Goal: Task Accomplishment & Management: Complete application form

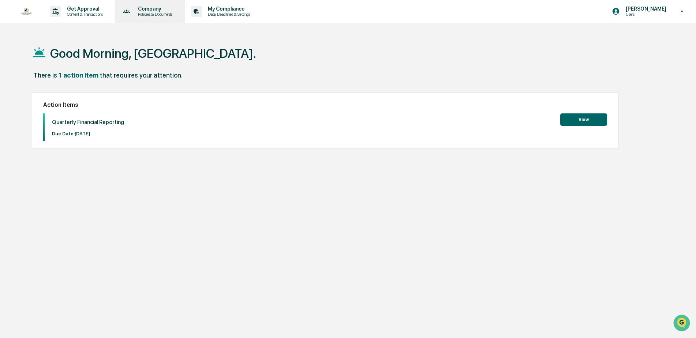
click at [171, 13] on p "Policies & Documents" at bounding box center [154, 14] width 44 height 5
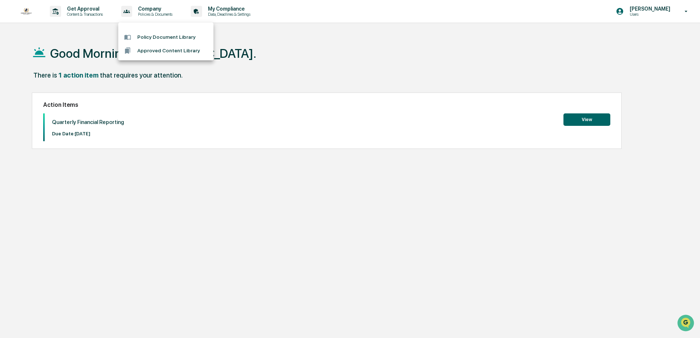
click at [236, 12] on div at bounding box center [350, 169] width 700 height 338
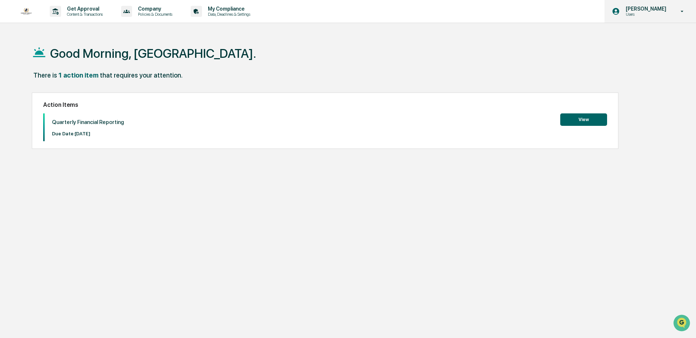
click at [680, 14] on icon at bounding box center [682, 11] width 13 height 7
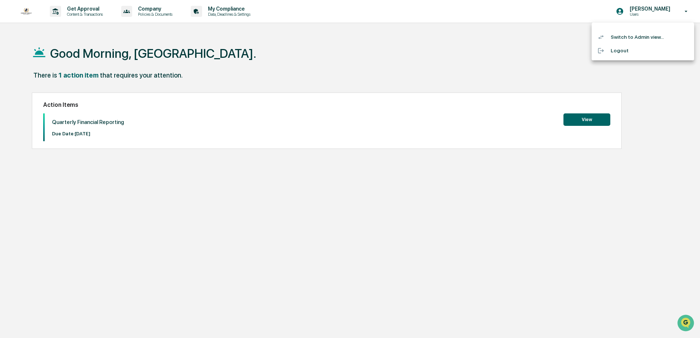
click at [632, 39] on li "Switch to Admin view..." at bounding box center [642, 37] width 102 height 14
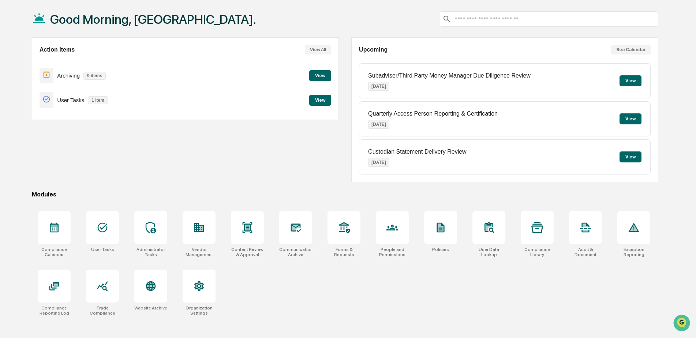
scroll to position [35, 0]
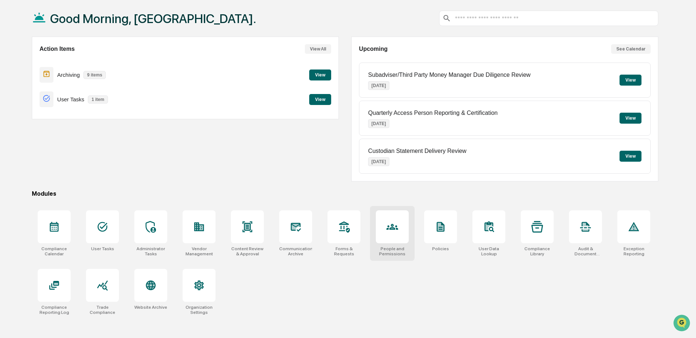
click at [396, 225] on icon at bounding box center [392, 227] width 12 height 12
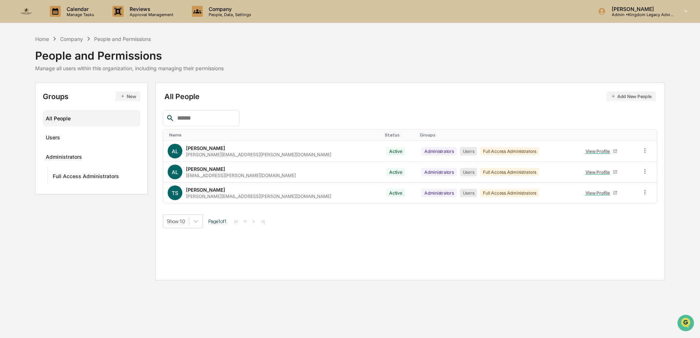
click at [627, 96] on button "Add New People" at bounding box center [631, 96] width 50 height 10
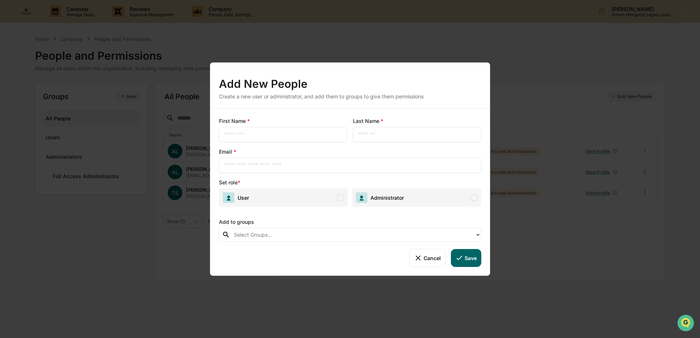
click at [255, 139] on div "​" at bounding box center [283, 134] width 128 height 15
click at [235, 134] on input "text" at bounding box center [282, 134] width 117 height 7
type input "*****"
type input "*******"
click at [254, 168] on input "text" at bounding box center [349, 165] width 251 height 7
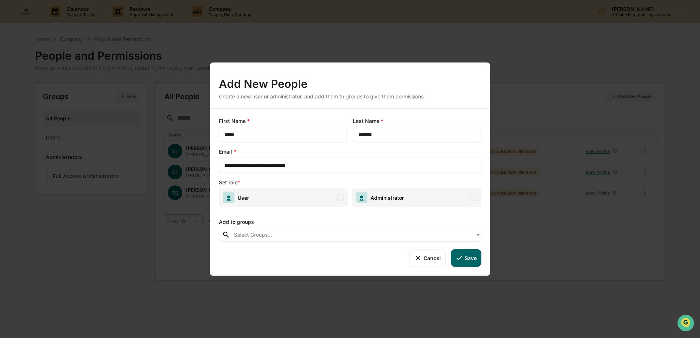
type input "**********"
click at [340, 198] on span at bounding box center [340, 197] width 7 height 7
click at [298, 235] on div at bounding box center [352, 235] width 237 height 8
click at [260, 221] on div "Add to groups" at bounding box center [350, 220] width 262 height 15
click at [368, 134] on input "*******" at bounding box center [416, 134] width 117 height 7
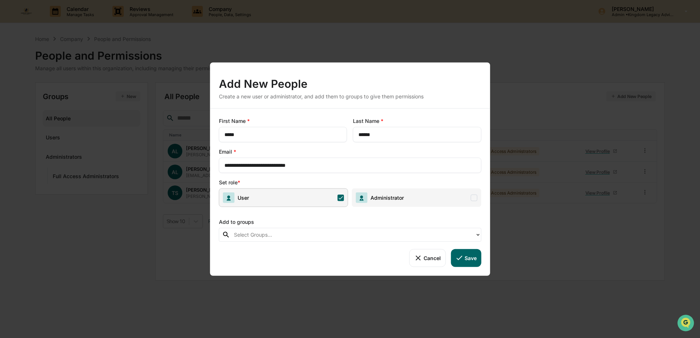
type input "******"
click at [465, 262] on button "Save" at bounding box center [465, 258] width 30 height 18
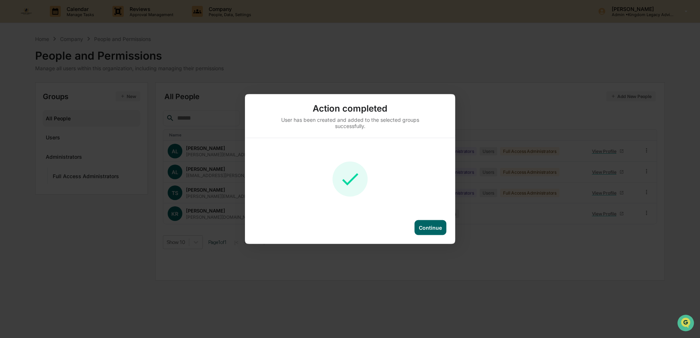
click at [429, 225] on div "Continue" at bounding box center [430, 228] width 23 height 6
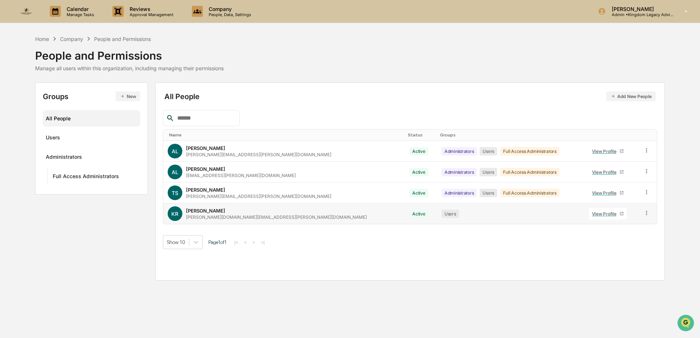
click at [643, 210] on icon at bounding box center [646, 213] width 7 height 7
click at [612, 236] on div "Change Status" at bounding box center [612, 239] width 63 height 9
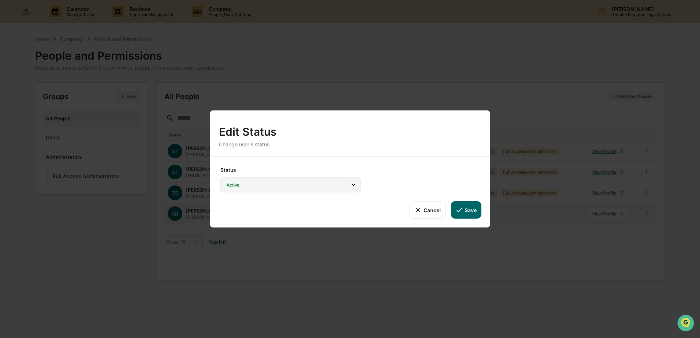
click at [302, 184] on div "Active" at bounding box center [290, 184] width 141 height 15
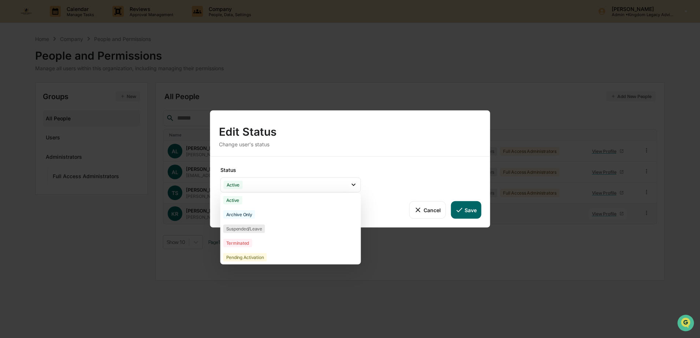
click at [437, 165] on div "Status Active Active Archive Only Suspended/Leave Terminated Pending Activation…" at bounding box center [350, 192] width 280 height 71
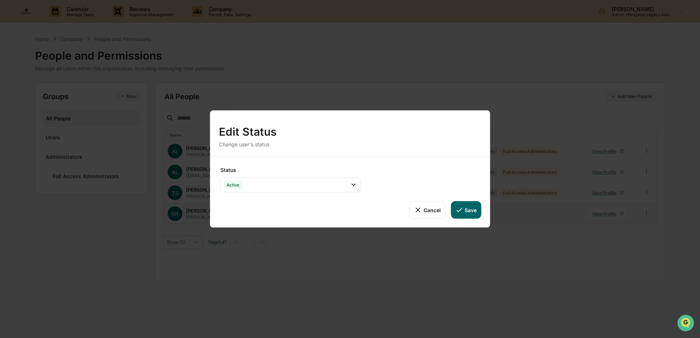
click at [474, 213] on button "Save" at bounding box center [465, 210] width 30 height 18
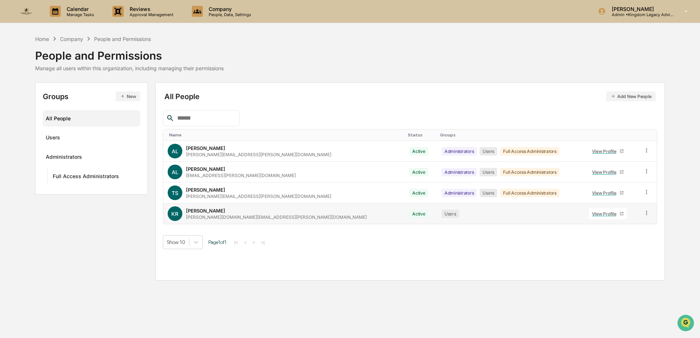
click at [643, 213] on icon at bounding box center [646, 213] width 7 height 7
click at [616, 228] on div "Groups & Permissions" at bounding box center [612, 225] width 63 height 9
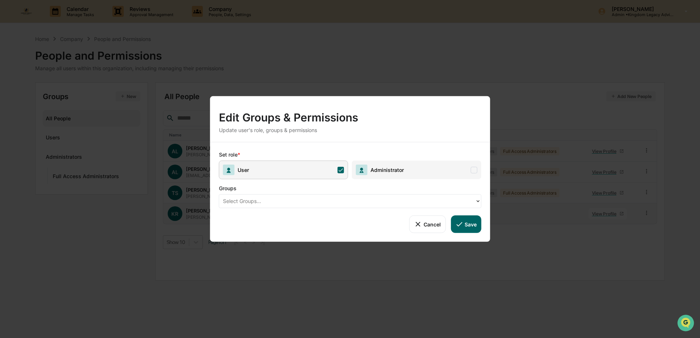
click at [460, 169] on span "Administrator" at bounding box center [416, 170] width 129 height 19
click at [335, 199] on div at bounding box center [347, 201] width 248 height 8
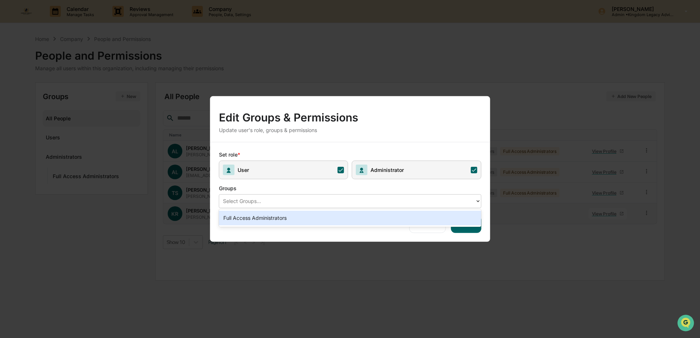
click at [337, 213] on div "Full Access Administrators" at bounding box center [350, 218] width 262 height 15
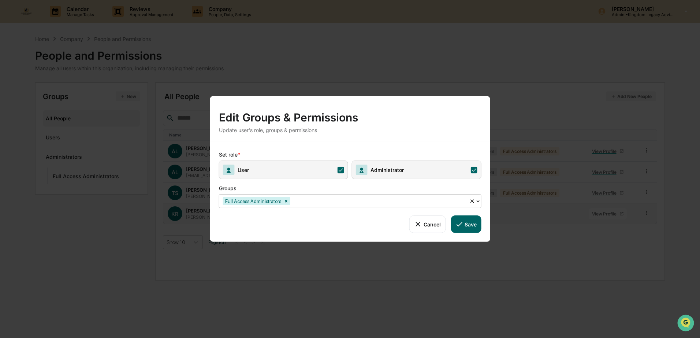
click at [475, 227] on button "Save" at bounding box center [465, 225] width 30 height 18
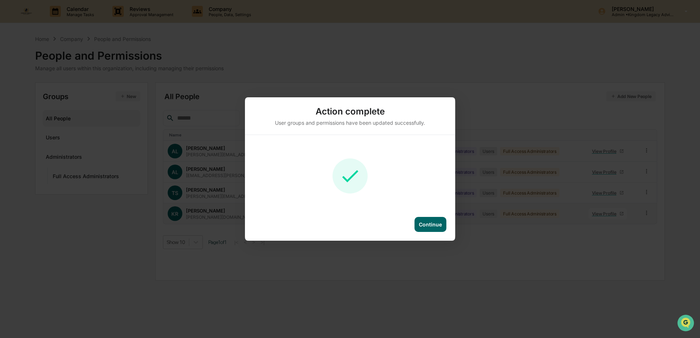
click at [434, 222] on div "Continue" at bounding box center [430, 224] width 23 height 6
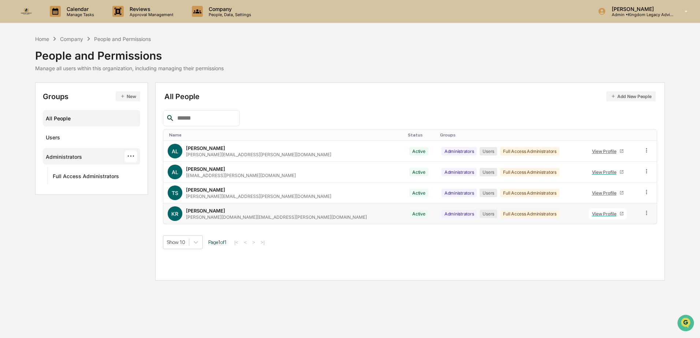
click at [93, 160] on div "Administrators ···" at bounding box center [92, 156] width 92 height 12
click at [206, 218] on div "[PERSON_NAME][DOMAIN_NAME][EMAIL_ADDRESS][PERSON_NAME][DOMAIN_NAME]" at bounding box center [276, 216] width 181 height 5
click at [590, 217] on link "View Profile" at bounding box center [607, 213] width 38 height 11
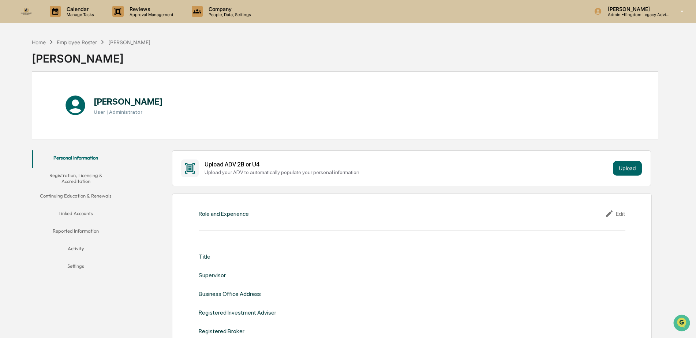
click at [80, 177] on button "Registration, Licensing & Accreditation" at bounding box center [75, 178] width 87 height 21
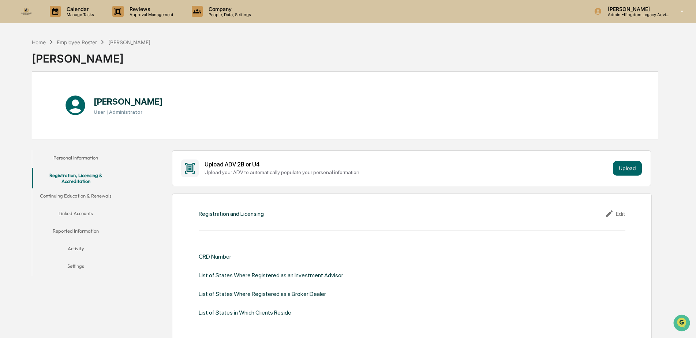
click at [81, 186] on button "Registration, Licensing & Accreditation" at bounding box center [75, 178] width 87 height 21
click at [80, 41] on div "Employee Roster" at bounding box center [77, 42] width 40 height 6
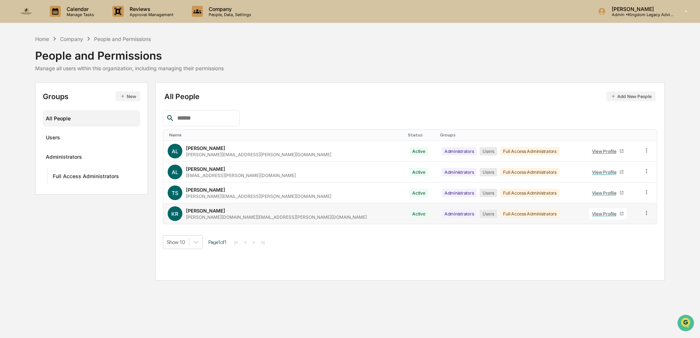
click at [643, 211] on icon at bounding box center [646, 213] width 7 height 7
click at [605, 268] on div "Reset Password" at bounding box center [612, 269] width 63 height 9
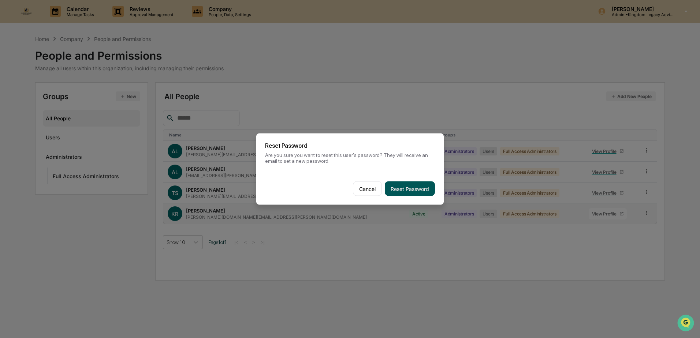
click at [402, 190] on button "Reset Password" at bounding box center [410, 189] width 50 height 15
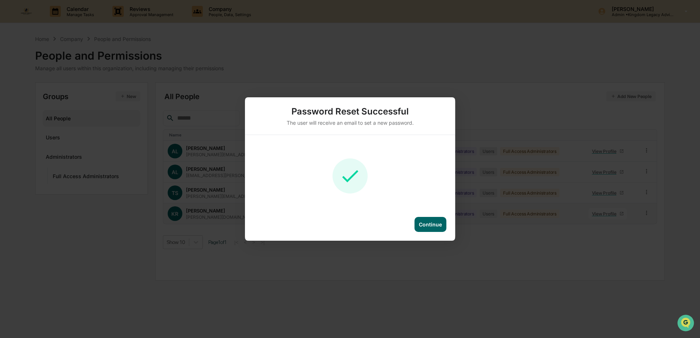
click at [432, 226] on div "Continue" at bounding box center [430, 224] width 23 height 6
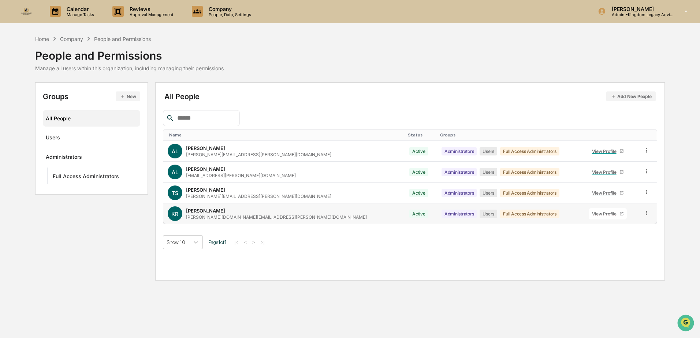
click at [318, 87] on div "All People Add New People Name Status Groups AL [PERSON_NAME] [PERSON_NAME][EMA…" at bounding box center [410, 181] width 510 height 198
click at [41, 36] on div "Home" at bounding box center [42, 39] width 14 height 6
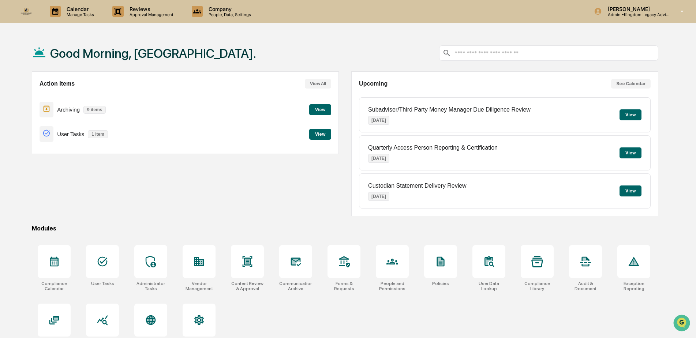
click at [326, 134] on button "View" at bounding box center [320, 134] width 22 height 11
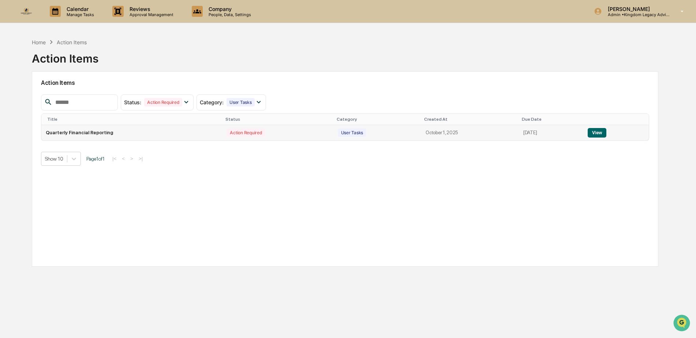
click at [595, 131] on button "View" at bounding box center [597, 133] width 19 height 10
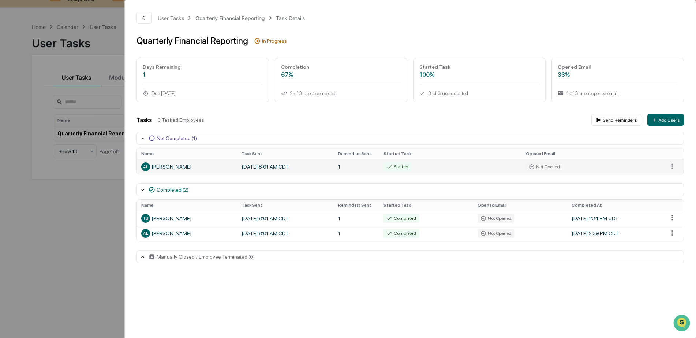
scroll to position [35, 0]
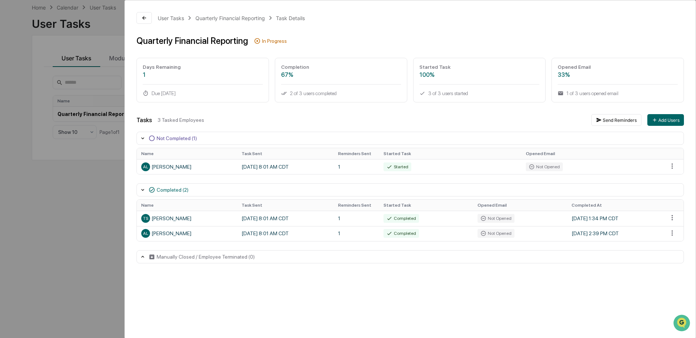
click at [165, 135] on div "Not Completed (1)" at bounding box center [177, 138] width 40 height 6
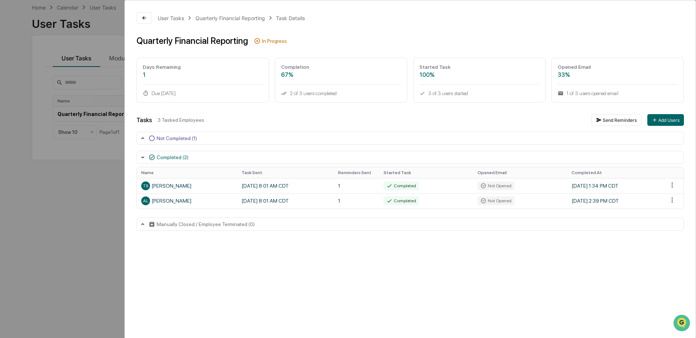
click at [165, 137] on div "Not Completed (1)" at bounding box center [177, 138] width 40 height 6
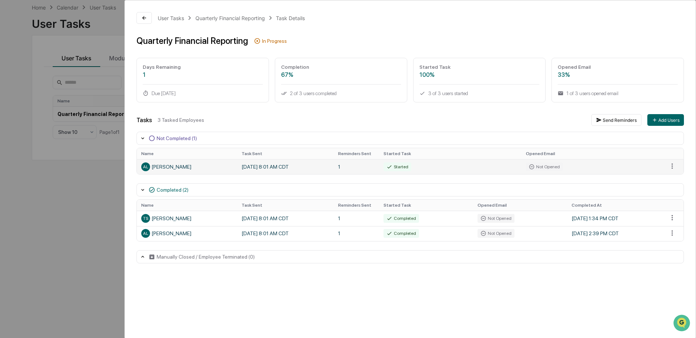
click at [173, 171] on div "AL [PERSON_NAME]" at bounding box center [186, 166] width 91 height 9
click at [149, 21] on button at bounding box center [143, 18] width 15 height 12
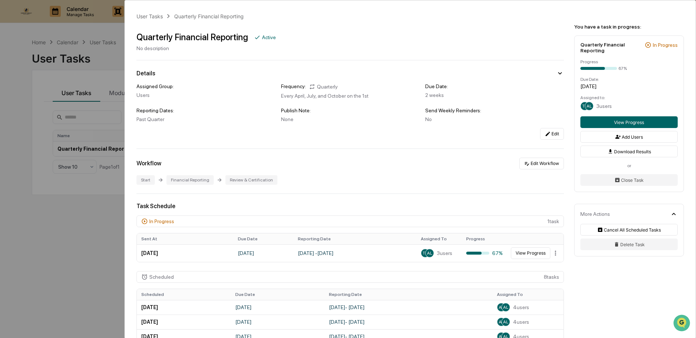
click at [19, 62] on div "User Tasks Quarterly Financial Reporting Quarterly Financial Reporting Active N…" at bounding box center [348, 169] width 696 height 338
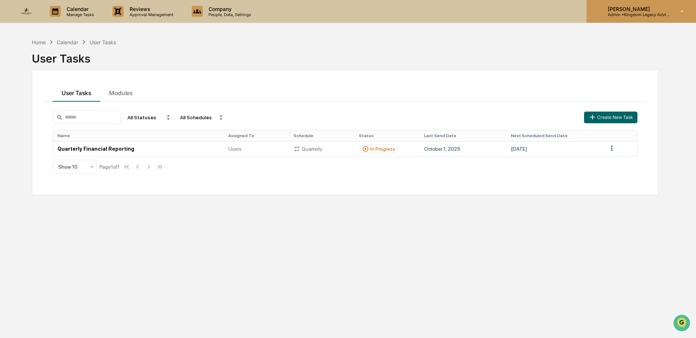
click at [676, 15] on div "[PERSON_NAME] Admin • Kingdom Legacy Advisors" at bounding box center [641, 11] width 109 height 23
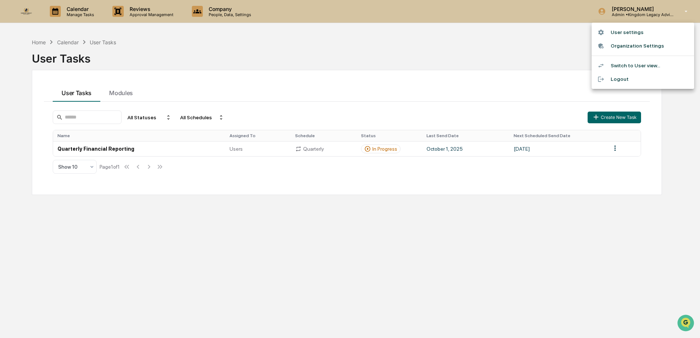
click at [652, 32] on li "User settings" at bounding box center [642, 33] width 102 height 14
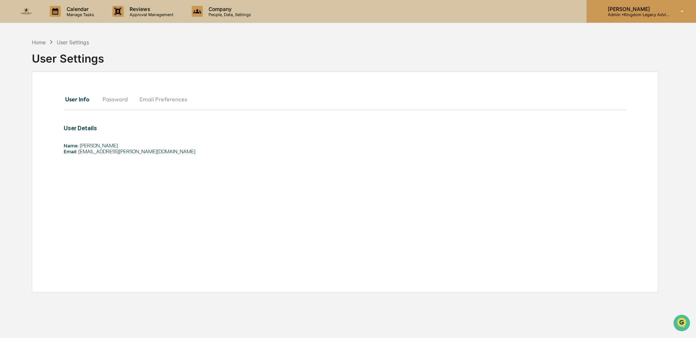
click at [662, 8] on p "[PERSON_NAME]" at bounding box center [636, 9] width 68 height 6
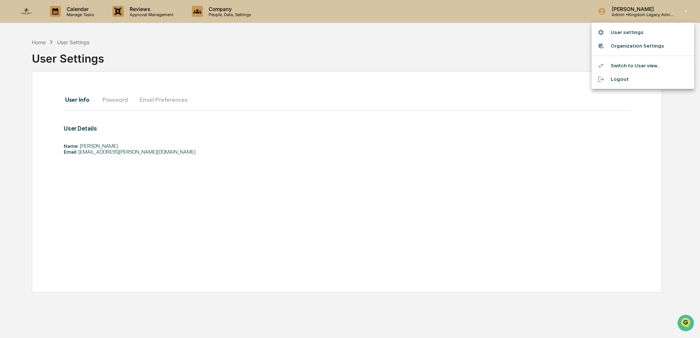
click at [633, 64] on li "Switch to User view..." at bounding box center [642, 66] width 102 height 14
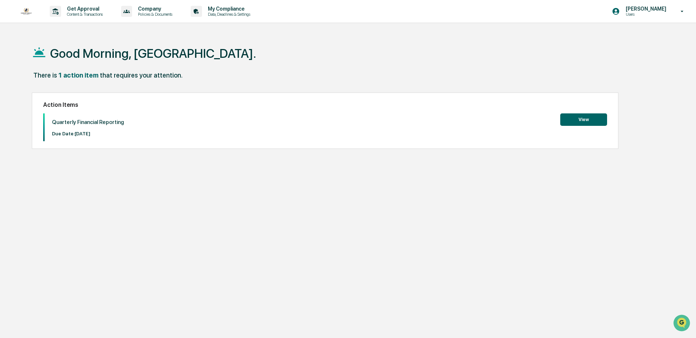
click at [575, 114] on button "View" at bounding box center [583, 119] width 47 height 12
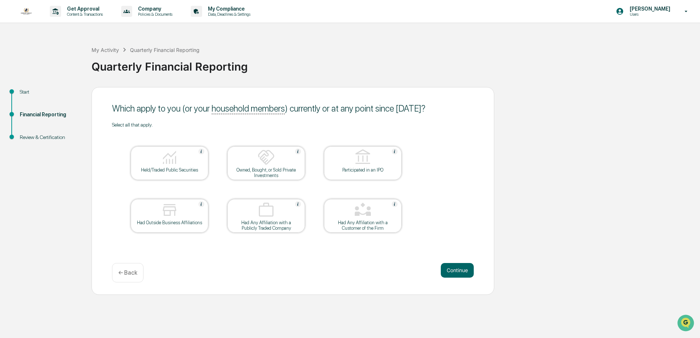
click at [244, 172] on div "Owned, Bought, or Sold Private Investments" at bounding box center [266, 172] width 66 height 11
click at [181, 171] on div "Held/Traded Public Securities" at bounding box center [169, 169] width 66 height 5
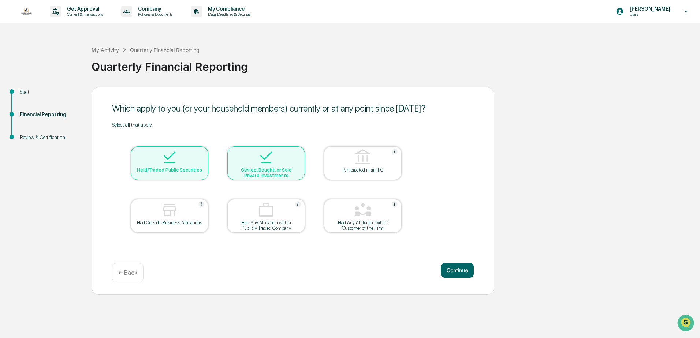
click at [179, 222] on div "Had Outside Business Affiliations" at bounding box center [169, 222] width 66 height 5
click at [454, 235] on div "Select all that apply. Held/Traded Public Securities Owned, Bought, or Sold Pri…" at bounding box center [293, 187] width 362 height 130
click at [252, 267] on div "Continue ← Back" at bounding box center [293, 272] width 362 height 19
click at [172, 164] on img at bounding box center [170, 158] width 18 height 18
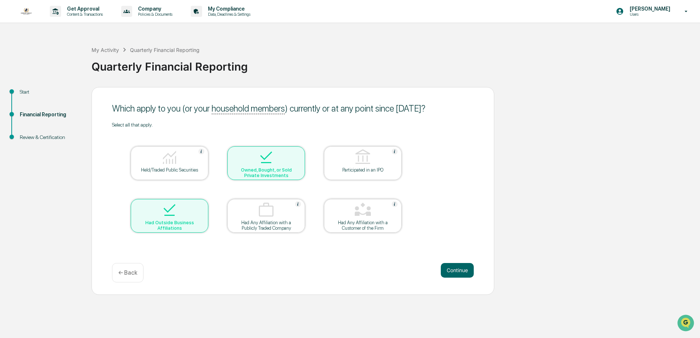
click at [184, 165] on div at bounding box center [169, 158] width 73 height 19
click at [284, 168] on div "Owned, Bought, or Sold Private Investments" at bounding box center [266, 172] width 66 height 11
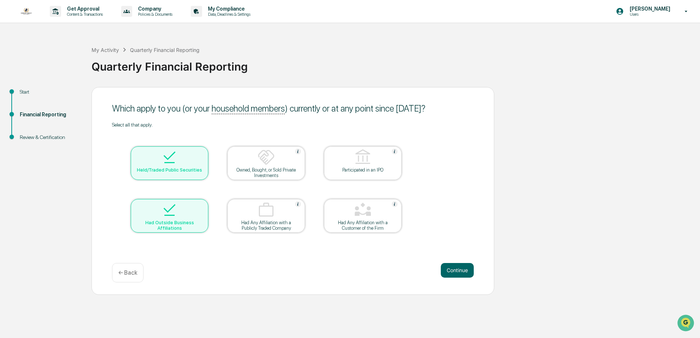
click at [268, 168] on div "Owned, Bought, or Sold Private Investments" at bounding box center [266, 172] width 66 height 11
click at [269, 172] on div "Owned, Bought, or Sold Private Investments" at bounding box center [266, 172] width 66 height 11
drag, startPoint x: 264, startPoint y: 154, endPoint x: 259, endPoint y: 164, distance: 11.0
click at [264, 155] on img at bounding box center [266, 158] width 18 height 18
click at [246, 172] on div "Owned, Bought, or Sold Private Investments" at bounding box center [266, 172] width 66 height 11
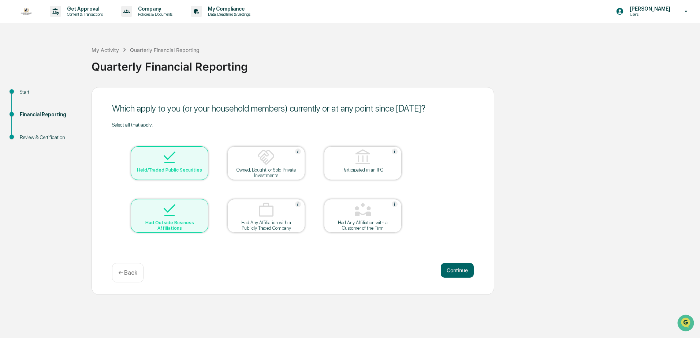
click at [250, 156] on div at bounding box center [265, 158] width 73 height 19
click at [268, 149] on img at bounding box center [266, 158] width 18 height 18
click at [157, 216] on div at bounding box center [169, 210] width 73 height 19
click at [164, 203] on img at bounding box center [170, 210] width 18 height 18
click at [183, 213] on div at bounding box center [169, 210] width 73 height 19
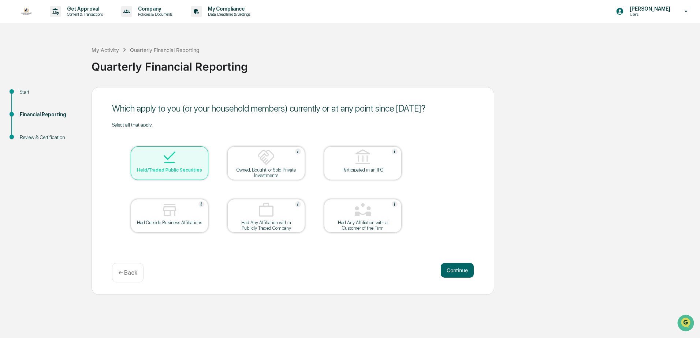
click at [173, 212] on img at bounding box center [170, 210] width 18 height 18
click at [454, 273] on button "Continue" at bounding box center [457, 270] width 33 height 15
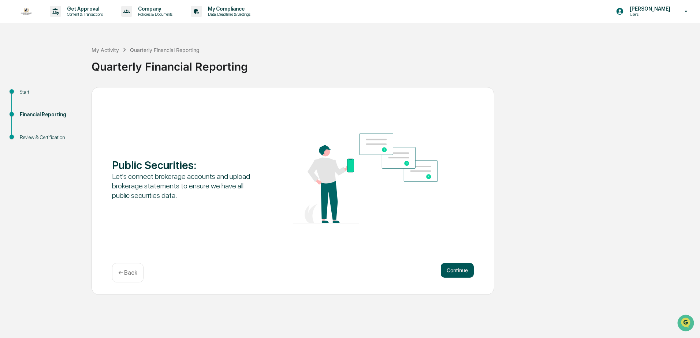
click at [460, 270] on button "Continue" at bounding box center [457, 270] width 33 height 15
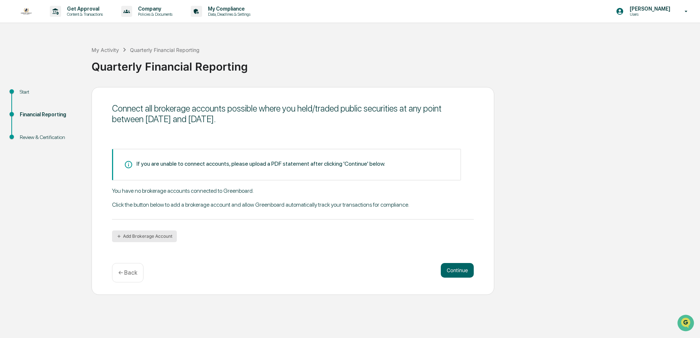
click at [155, 233] on button "Add Brokerage Account" at bounding box center [144, 237] width 65 height 12
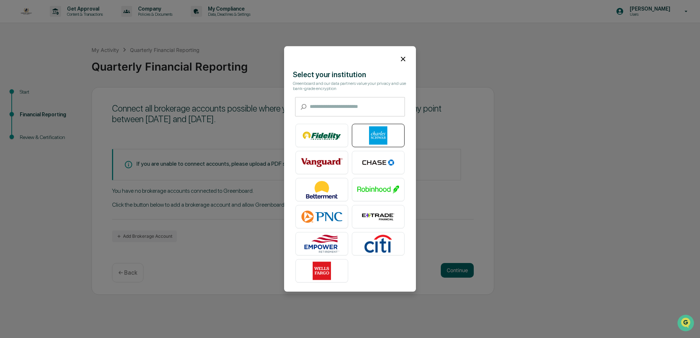
click at [368, 139] on img at bounding box center [378, 136] width 42 height 18
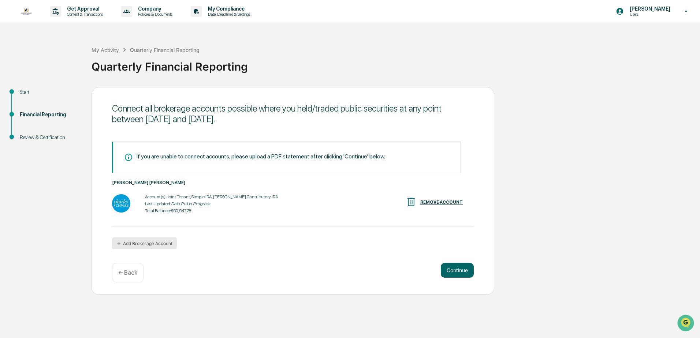
click at [137, 240] on button "Add Brokerage Account" at bounding box center [144, 243] width 65 height 12
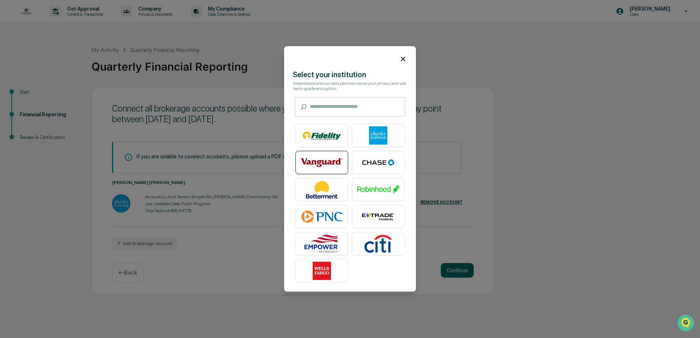
click at [323, 156] on img at bounding box center [322, 163] width 42 height 18
click at [322, 154] on img at bounding box center [322, 163] width 42 height 18
click at [399, 57] on icon at bounding box center [403, 59] width 8 height 8
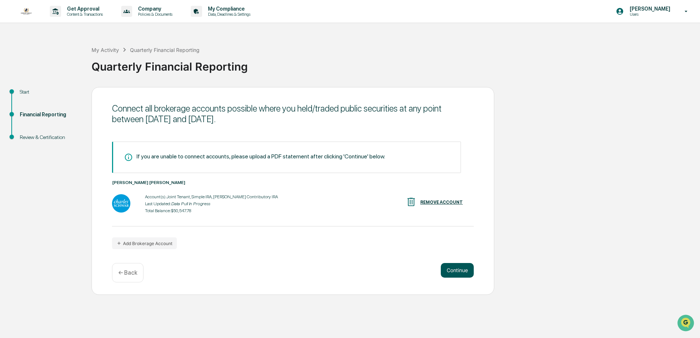
click at [461, 270] on button "Continue" at bounding box center [457, 270] width 33 height 15
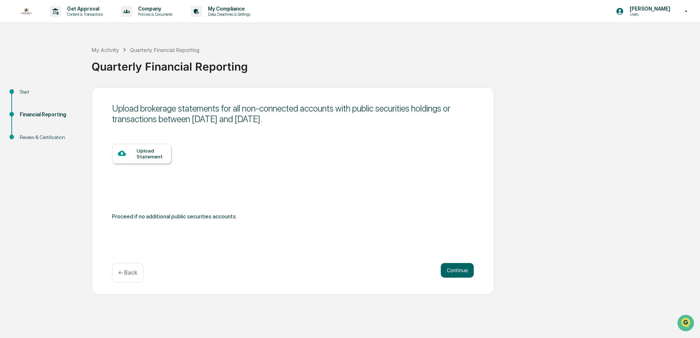
click at [145, 152] on div "Upload Statement" at bounding box center [150, 154] width 29 height 12
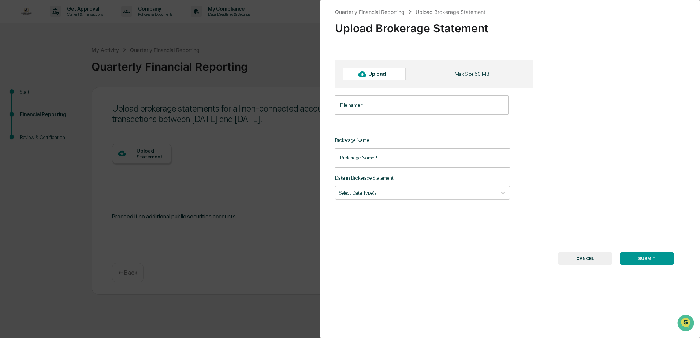
click at [369, 78] on div "Upload" at bounding box center [374, 74] width 63 height 12
click at [385, 72] on div "Upload" at bounding box center [380, 74] width 24 height 6
type input "**********"
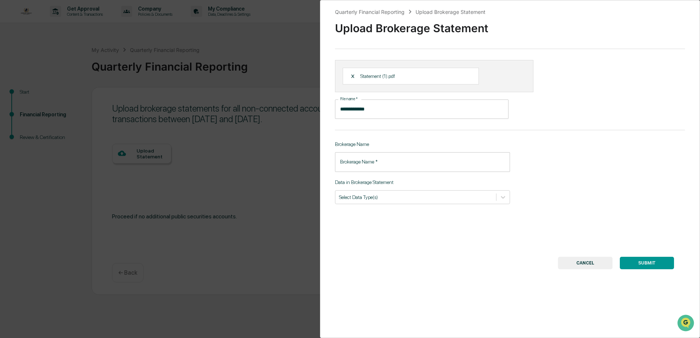
click at [367, 167] on input "Brokerage Name   *" at bounding box center [422, 161] width 175 height 19
type input "********"
click at [500, 194] on icon at bounding box center [502, 197] width 7 height 7
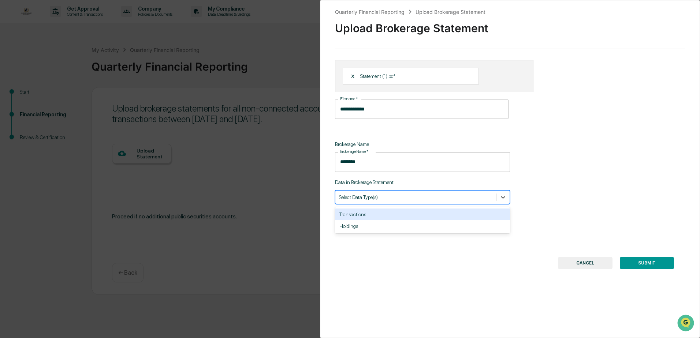
click at [354, 214] on div "Transactions" at bounding box center [422, 215] width 175 height 12
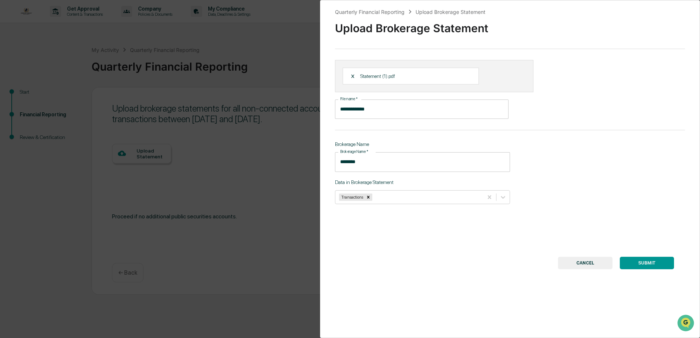
click at [641, 265] on button "SUBMIT" at bounding box center [647, 263] width 54 height 12
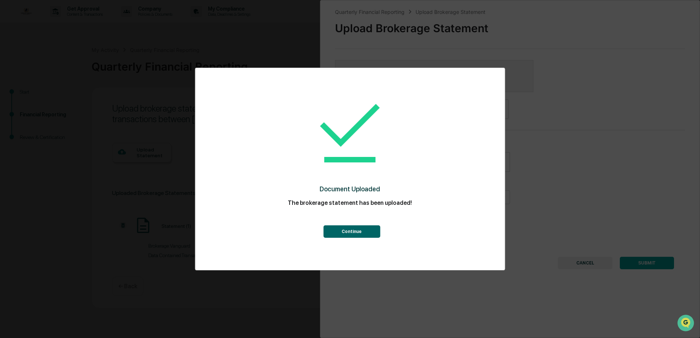
drag, startPoint x: 360, startPoint y: 229, endPoint x: 382, endPoint y: 236, distance: 22.7
click at [360, 229] on button "Continue" at bounding box center [351, 231] width 57 height 12
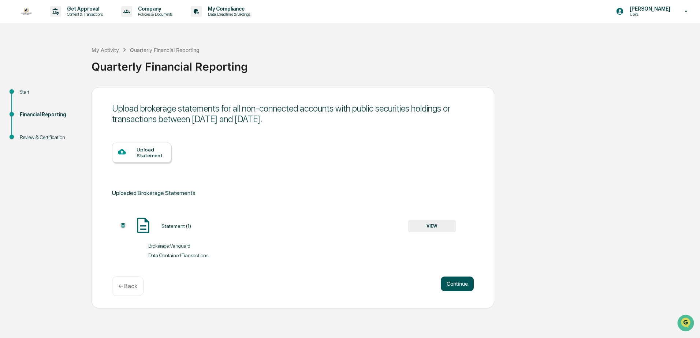
click at [464, 287] on button "Continue" at bounding box center [457, 284] width 33 height 15
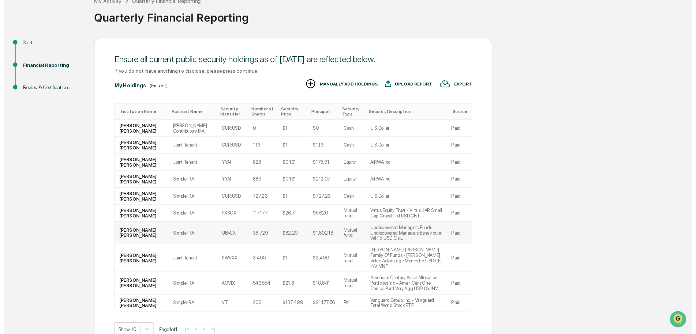
scroll to position [79, 0]
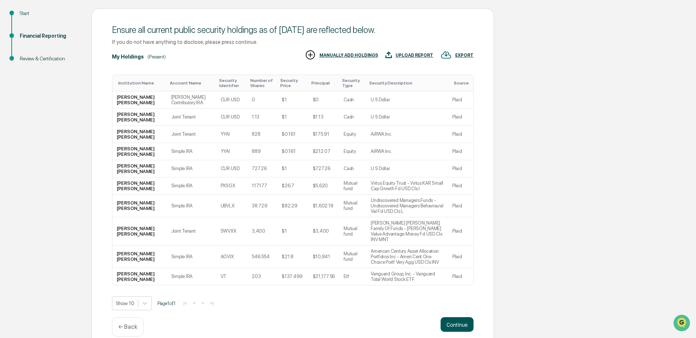
click at [451, 319] on button "Continue" at bounding box center [457, 324] width 33 height 15
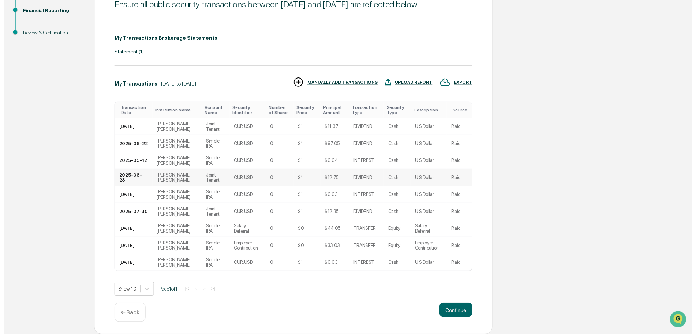
scroll to position [115, 0]
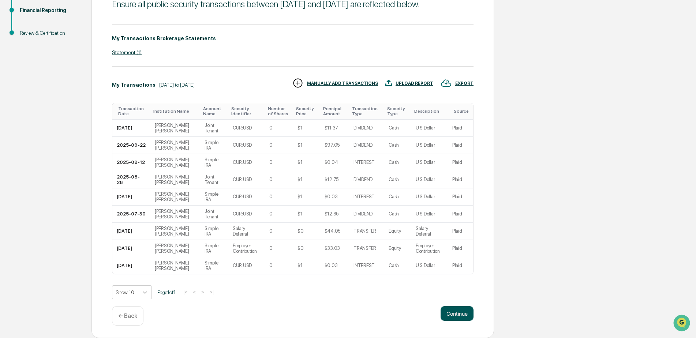
click at [452, 315] on button "Continue" at bounding box center [457, 313] width 33 height 15
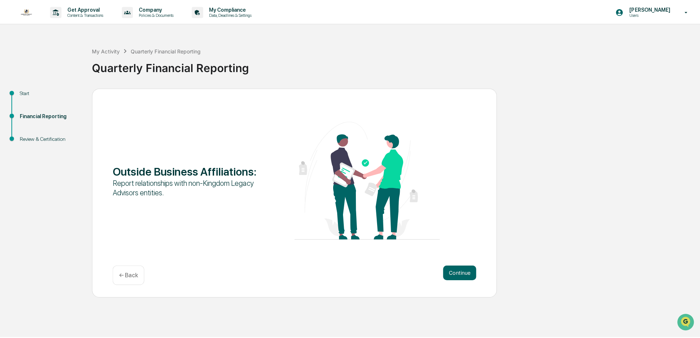
scroll to position [0, 0]
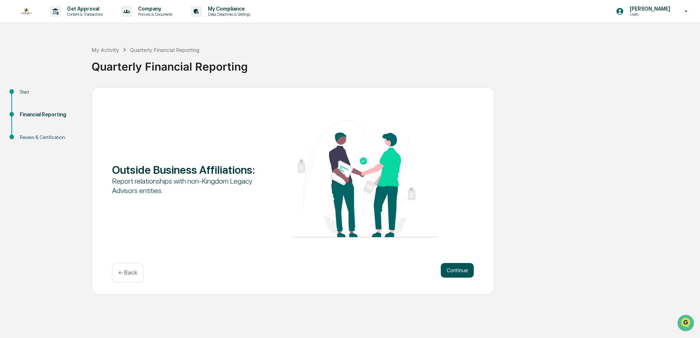
click at [463, 269] on button "Continue" at bounding box center [457, 270] width 33 height 15
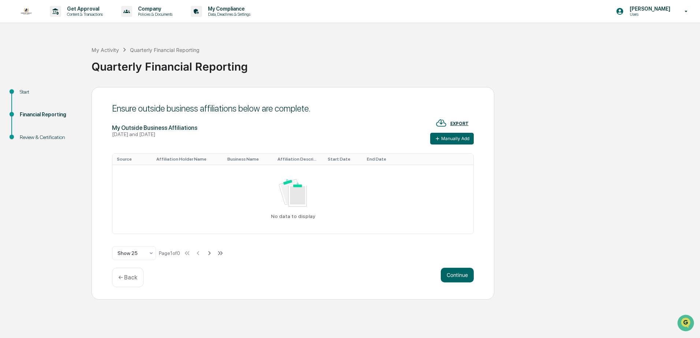
click at [126, 279] on p "← Back" at bounding box center [127, 277] width 19 height 7
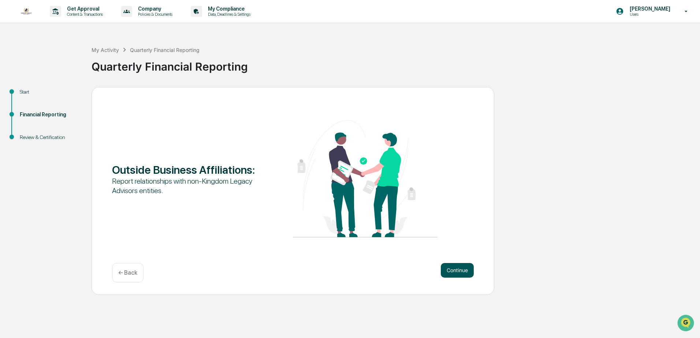
click at [460, 274] on button "Continue" at bounding box center [457, 270] width 33 height 15
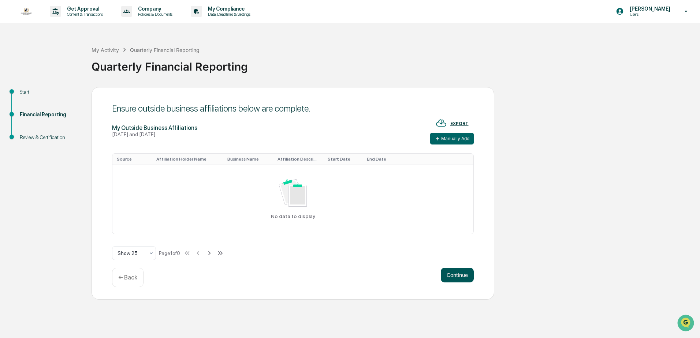
click at [460, 281] on button "Continue" at bounding box center [457, 275] width 33 height 15
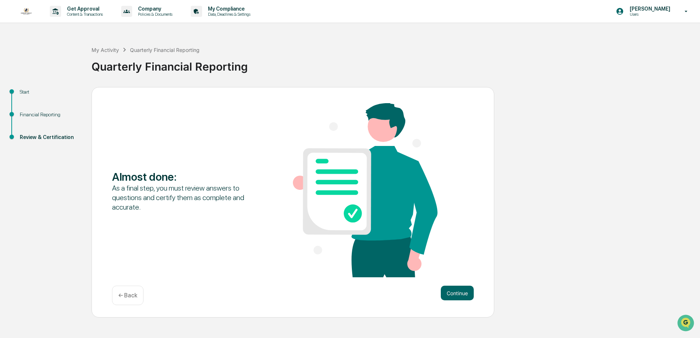
click at [127, 296] on p "← Back" at bounding box center [127, 295] width 19 height 7
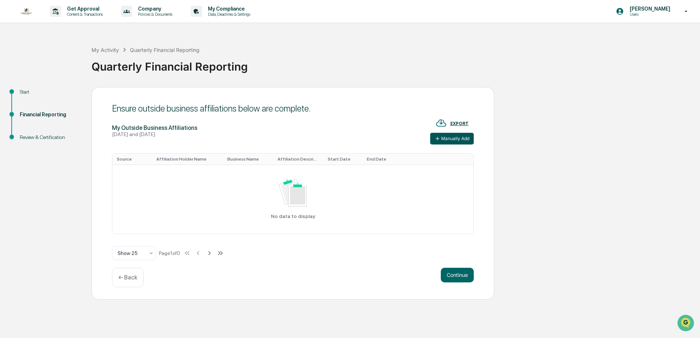
click at [448, 138] on button "Manually Add" at bounding box center [452, 139] width 44 height 12
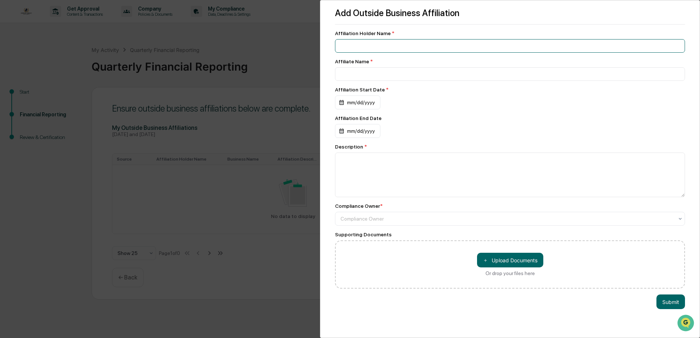
click at [393, 45] on input at bounding box center [510, 46] width 350 height 14
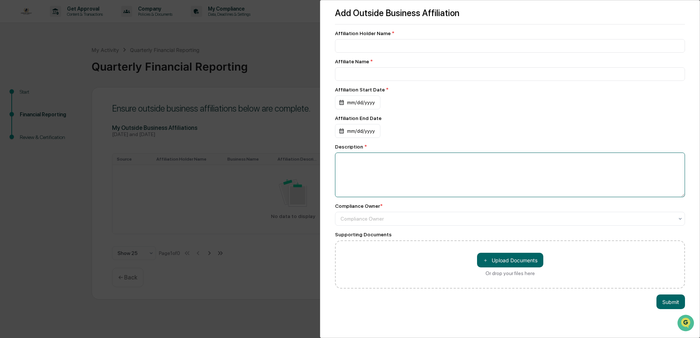
click at [363, 167] on textarea at bounding box center [510, 175] width 350 height 45
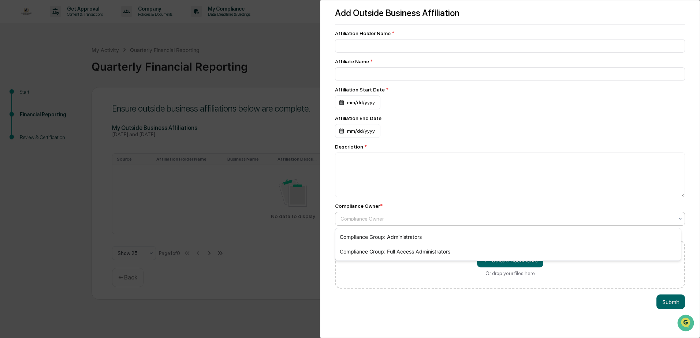
click at [368, 222] on div at bounding box center [506, 218] width 333 height 7
click at [330, 203] on div "Add Outside Business Affiliation Affiliation Holder Name * Affiliate Name * Aff…" at bounding box center [510, 169] width 380 height 338
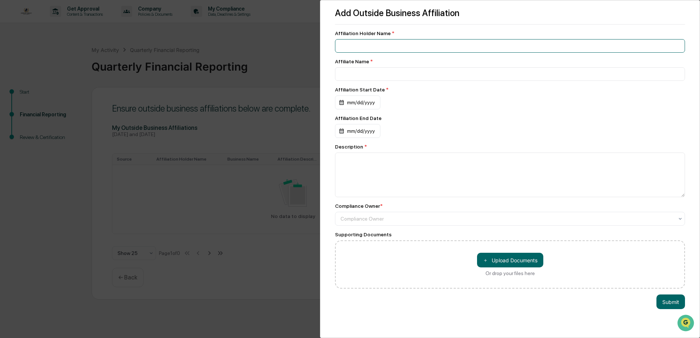
drag, startPoint x: 364, startPoint y: 48, endPoint x: 433, endPoint y: 22, distance: 73.3
click at [364, 48] on input at bounding box center [510, 46] width 350 height 14
type input "**********"
click at [364, 75] on input "**********" at bounding box center [510, 74] width 350 height 14
drag, startPoint x: 381, startPoint y: 75, endPoint x: 325, endPoint y: 74, distance: 56.0
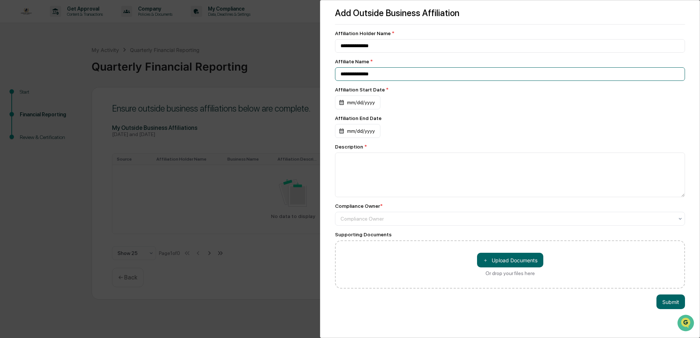
click at [325, 74] on div "**********" at bounding box center [510, 169] width 380 height 338
type input "**********"
click at [349, 101] on div "mm/dd/yyyy" at bounding box center [357, 103] width 45 height 14
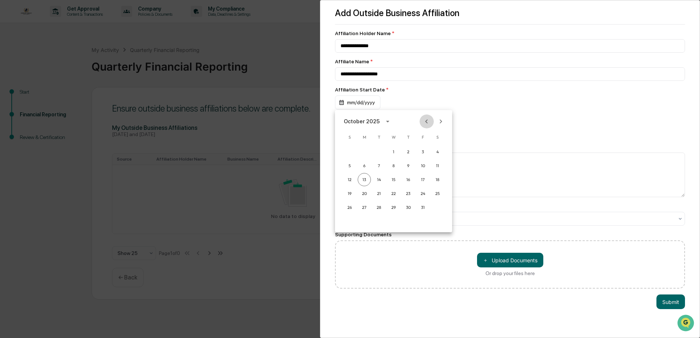
click at [428, 123] on icon "Previous month" at bounding box center [426, 121] width 8 height 8
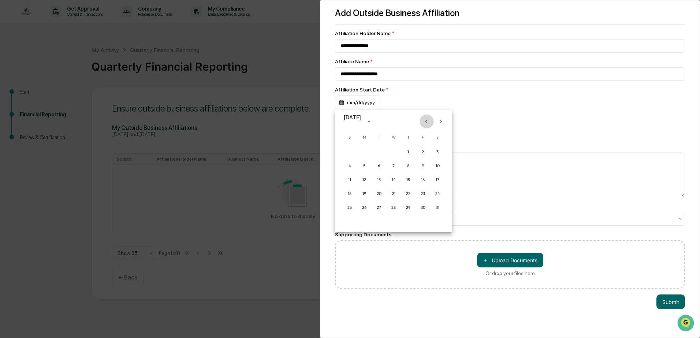
click at [428, 123] on icon "Previous month" at bounding box center [426, 121] width 8 height 8
click at [373, 120] on icon "calendar view is open, switch to year view" at bounding box center [369, 121] width 8 height 8
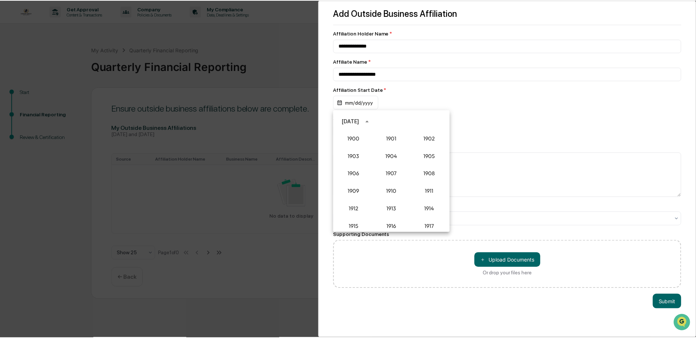
scroll to position [678, 0]
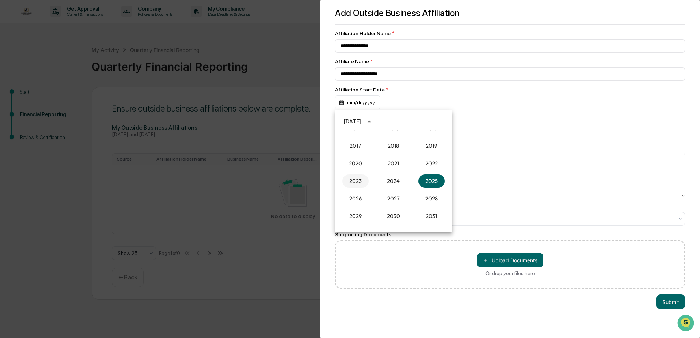
click at [359, 182] on button "2023" at bounding box center [355, 181] width 26 height 13
click at [393, 178] on button "Aug" at bounding box center [393, 177] width 26 height 13
click at [378, 151] on button "1" at bounding box center [378, 151] width 13 height 13
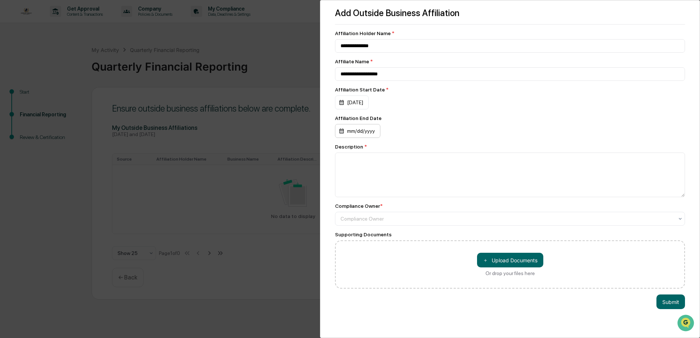
click at [356, 131] on div "mm/dd/yyyy" at bounding box center [357, 131] width 45 height 14
click at [452, 123] on div at bounding box center [350, 169] width 700 height 338
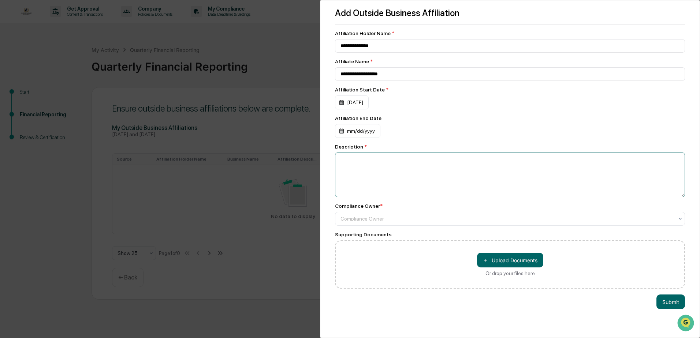
click at [366, 161] on textarea at bounding box center [510, 175] width 350 height 45
type textarea "**********"
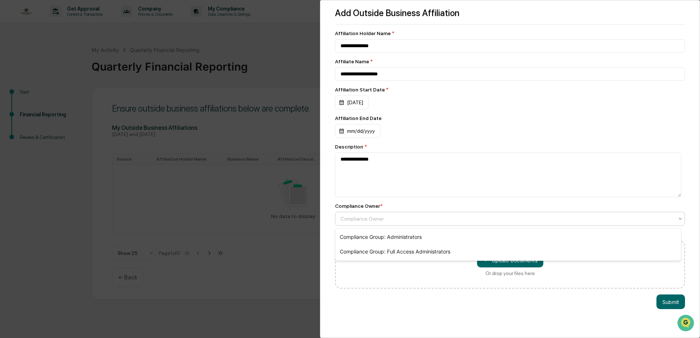
click at [394, 220] on div at bounding box center [506, 218] width 333 height 7
click at [391, 252] on div "Compliance Group: Full Access Administrators" at bounding box center [507, 251] width 345 height 15
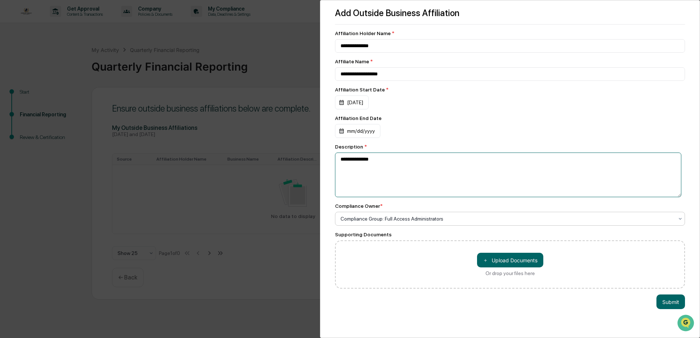
click at [375, 170] on textarea "**********" at bounding box center [508, 175] width 346 height 45
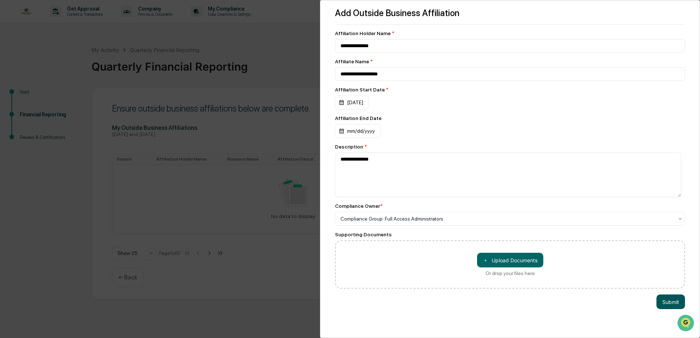
click at [656, 304] on button "Submit" at bounding box center [670, 302] width 29 height 15
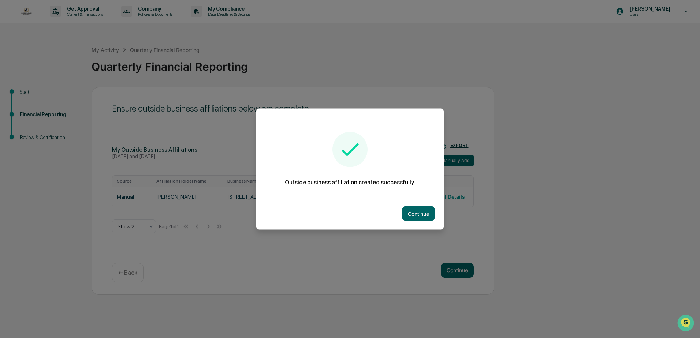
click at [666, 304] on div "**********" at bounding box center [350, 169] width 700 height 338
click at [425, 210] on button "Continue" at bounding box center [418, 213] width 33 height 15
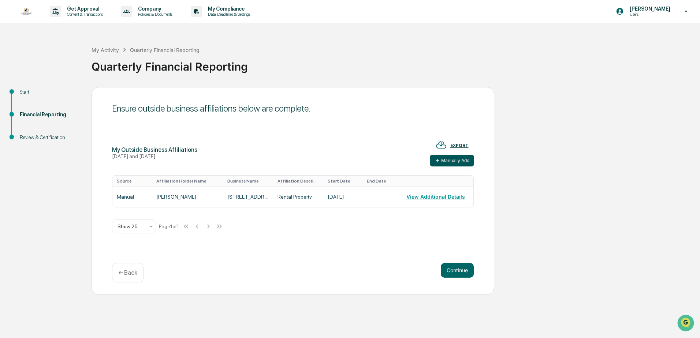
click at [462, 158] on button "Manually Add" at bounding box center [452, 161] width 44 height 12
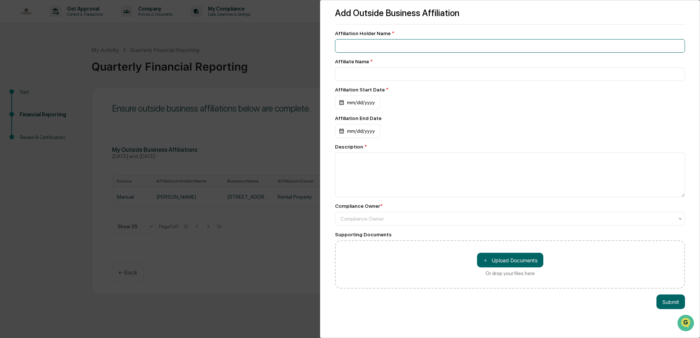
click at [362, 46] on input at bounding box center [510, 46] width 350 height 14
type input "**********"
click at [343, 100] on div "mm/dd/yyyy" at bounding box center [357, 103] width 45 height 14
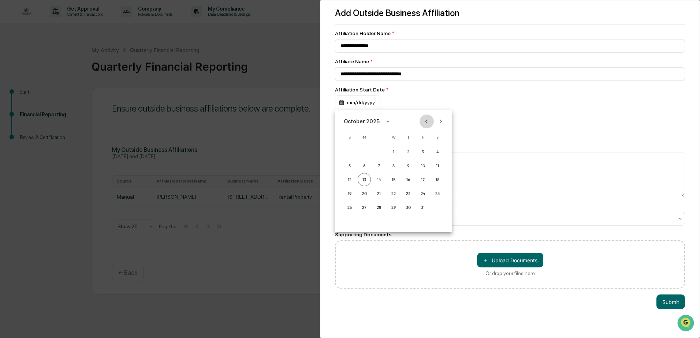
click at [427, 121] on icon "Previous month" at bounding box center [426, 121] width 8 height 8
click at [423, 192] on button "22" at bounding box center [422, 193] width 13 height 13
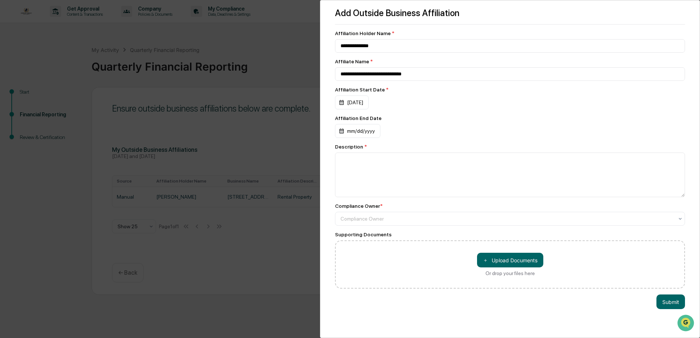
click at [351, 153] on div "Description *" at bounding box center [510, 170] width 350 height 53
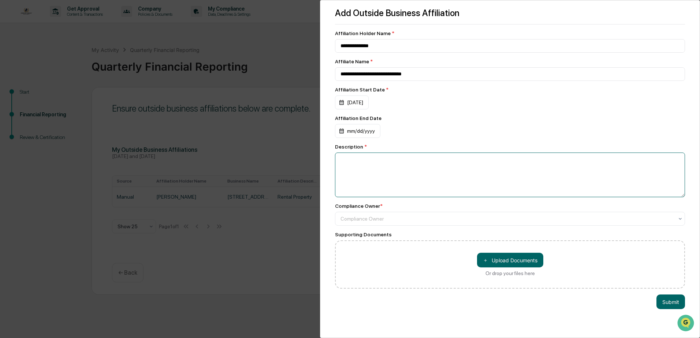
click at [358, 159] on textarea at bounding box center [510, 175] width 350 height 45
type textarea "**********"
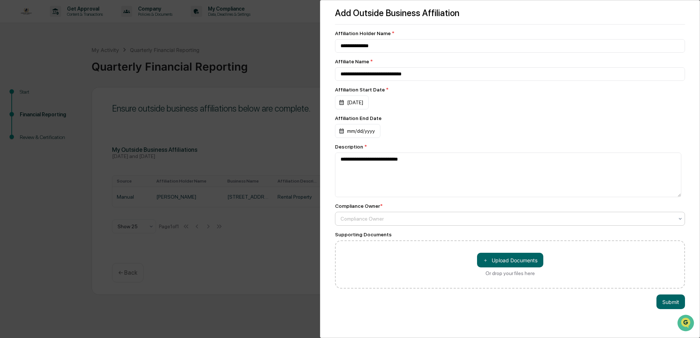
click at [368, 222] on div at bounding box center [506, 218] width 333 height 7
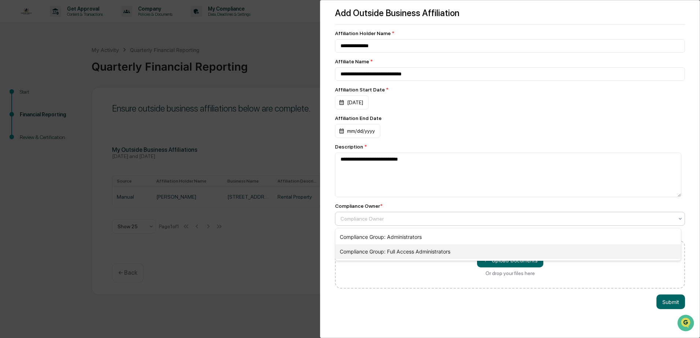
click at [366, 252] on div "Compliance Group: Full Access Administrators" at bounding box center [507, 251] width 345 height 15
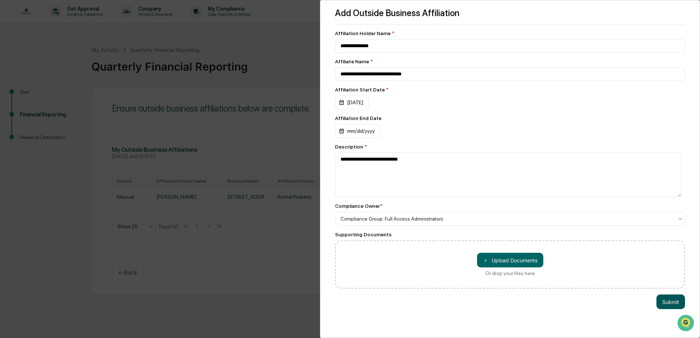
click at [663, 305] on button "Submit" at bounding box center [670, 302] width 29 height 15
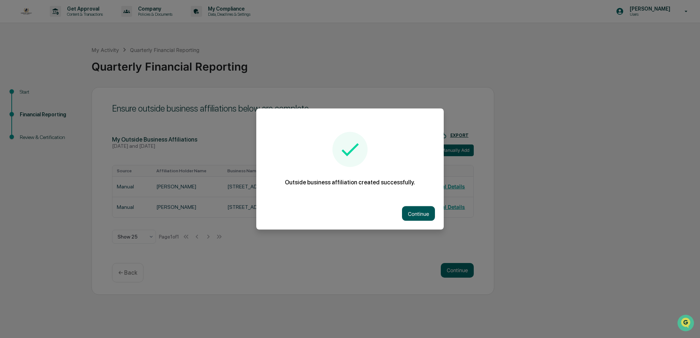
click at [408, 209] on button "Continue" at bounding box center [418, 213] width 33 height 15
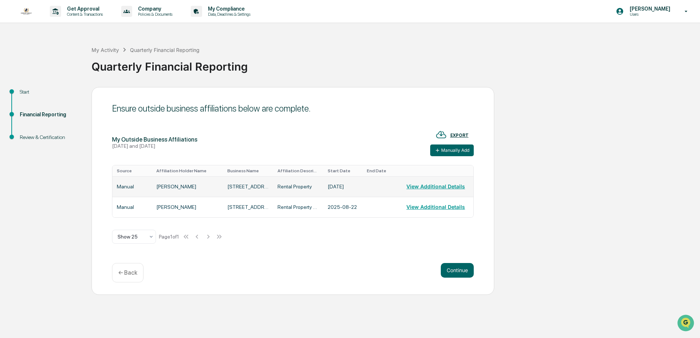
click at [224, 188] on td "[STREET_ADDRESS]" at bounding box center [248, 186] width 50 height 20
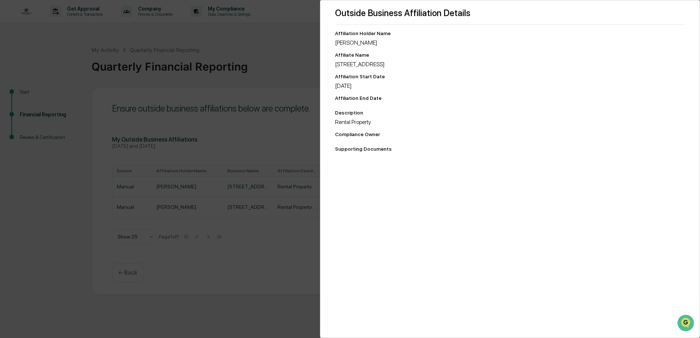
click at [369, 60] on div "Affiliate Name [STREET_ADDRESS]" at bounding box center [510, 60] width 350 height 16
click at [293, 261] on div "Outside Business Affiliation Details Affiliation Holder Name [PERSON_NAME] Affi…" at bounding box center [350, 169] width 700 height 338
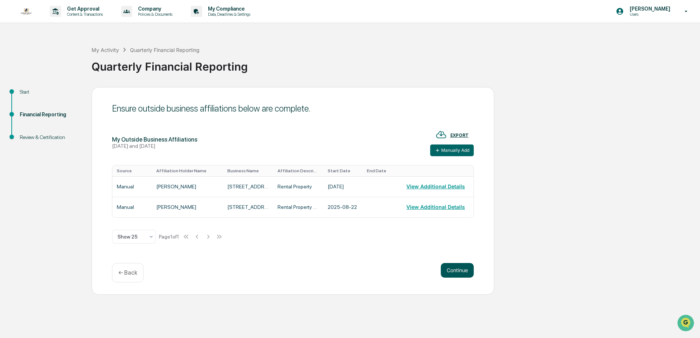
click at [469, 271] on button "Continue" at bounding box center [457, 270] width 33 height 15
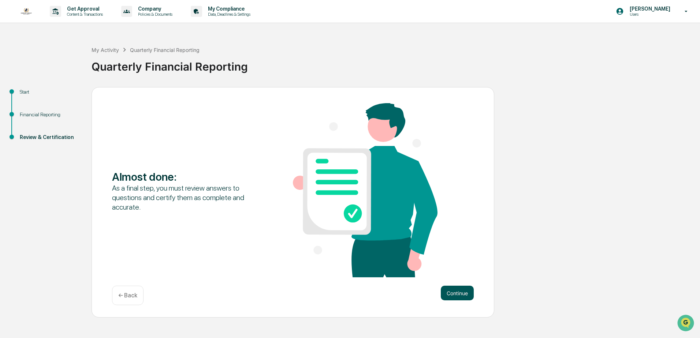
click at [459, 297] on button "Continue" at bounding box center [457, 293] width 33 height 15
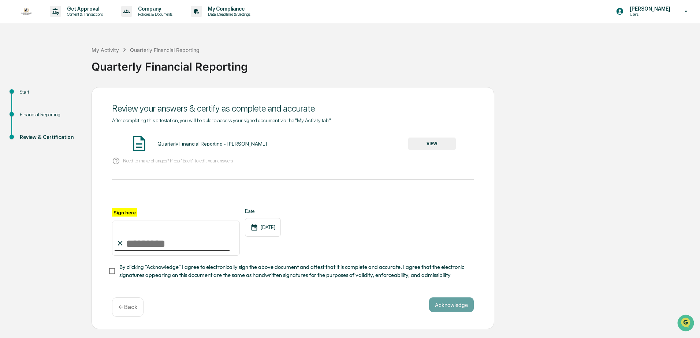
click at [124, 239] on input "Sign here" at bounding box center [176, 238] width 128 height 35
type input "**********"
click at [454, 312] on button "Acknowledge" at bounding box center [451, 305] width 45 height 15
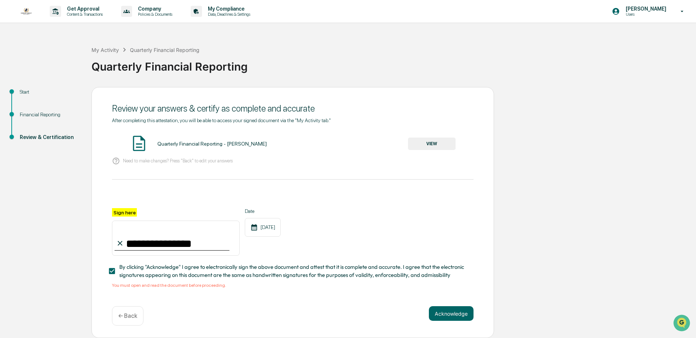
click at [435, 141] on button "VIEW" at bounding box center [432, 144] width 48 height 12
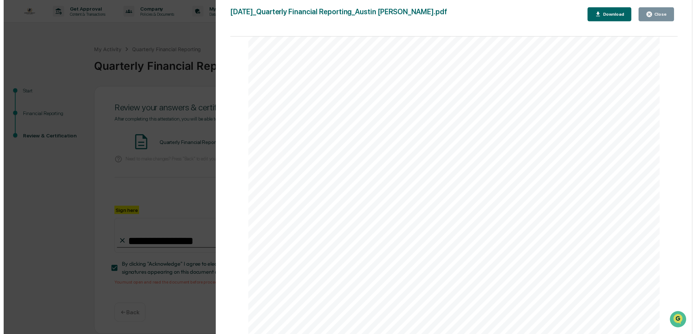
scroll to position [2, 0]
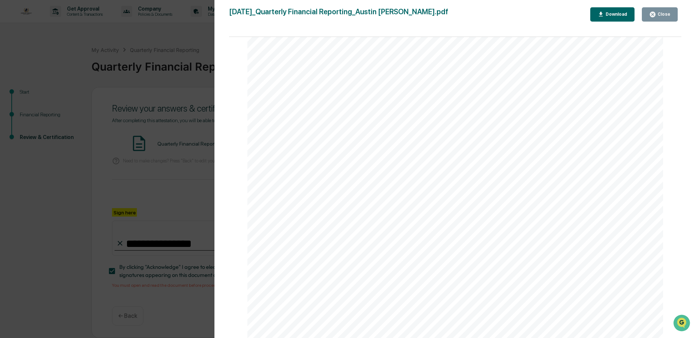
click at [664, 15] on div "Close" at bounding box center [663, 14] width 14 height 5
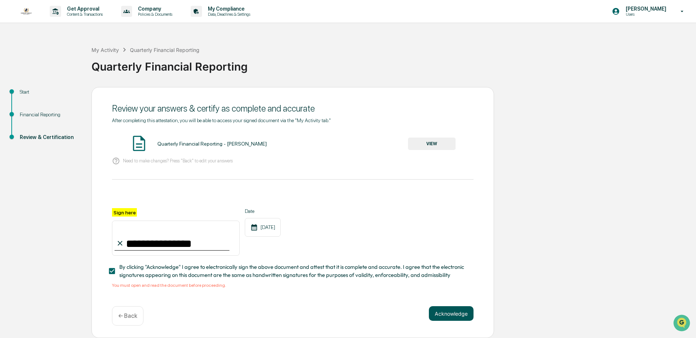
click at [449, 316] on button "Acknowledge" at bounding box center [451, 313] width 45 height 15
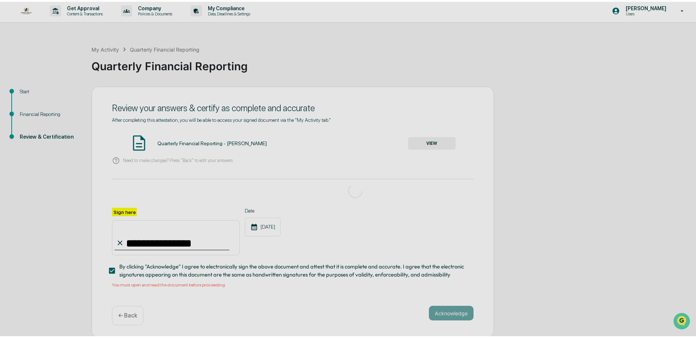
scroll to position [0, 0]
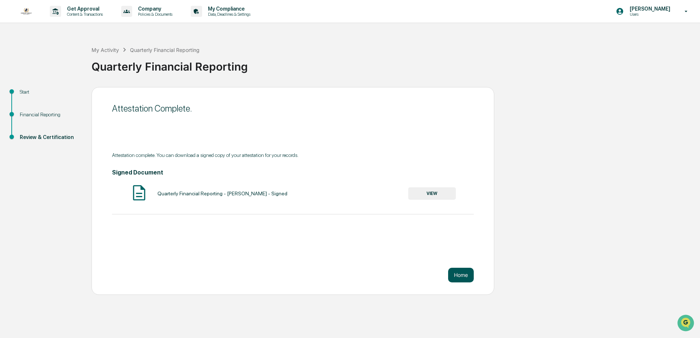
click at [460, 277] on button "Home" at bounding box center [461, 275] width 26 height 15
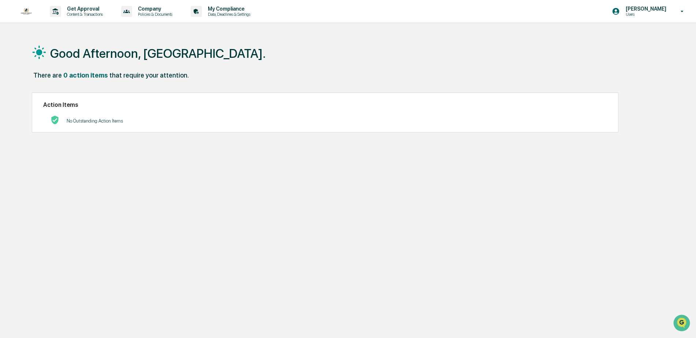
click at [274, 53] on div "Good Afternoon, [GEOGRAPHIC_DATA]." at bounding box center [345, 53] width 626 height 37
click at [442, 91] on div "Good Afternoon, [GEOGRAPHIC_DATA]. There are 0 action items that require your a…" at bounding box center [345, 204] width 648 height 338
